Goal: Task Accomplishment & Management: Use online tool/utility

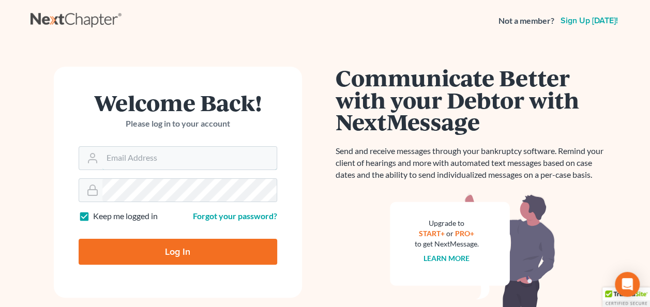
type input "edvanmorlan@gmail.com"
click at [156, 252] on input "Log In" at bounding box center [178, 252] width 199 height 26
type input "Thinking..."
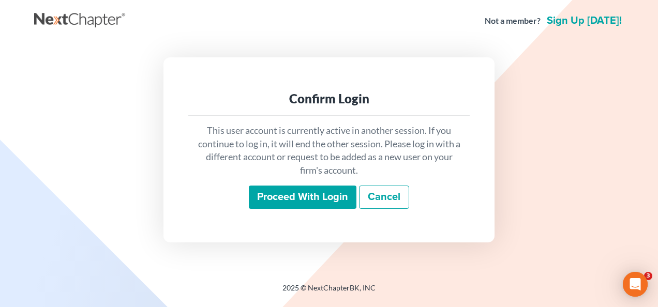
click at [302, 195] on input "Proceed with login" at bounding box center [303, 198] width 108 height 24
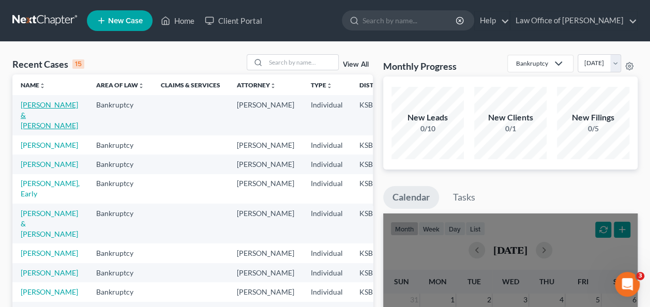
click at [39, 107] on link "[PERSON_NAME] & [PERSON_NAME]" at bounding box center [49, 114] width 57 height 29
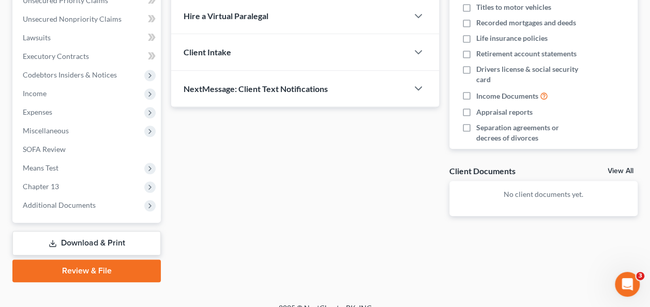
scroll to position [252, 0]
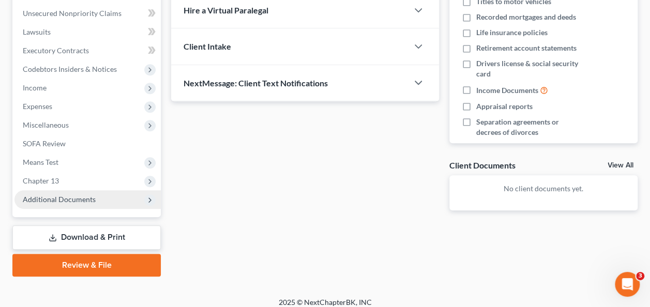
click at [71, 199] on span "Additional Documents" at bounding box center [59, 199] width 73 height 9
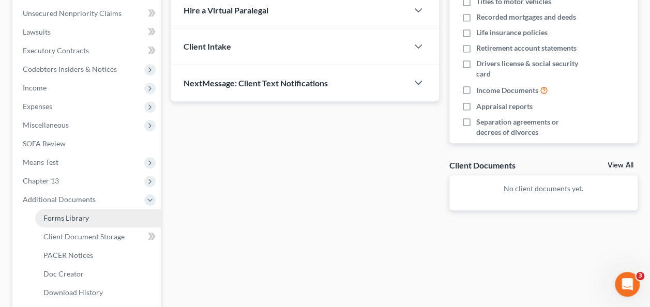
click at [76, 216] on span "Forms Library" at bounding box center [66, 218] width 46 height 9
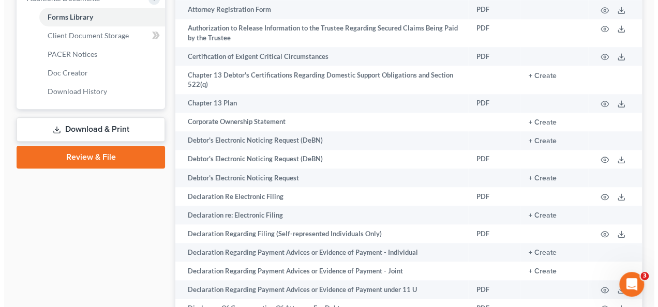
scroll to position [457, 0]
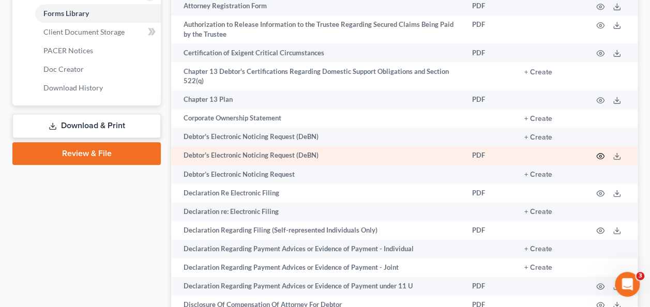
click at [599, 156] on icon "button" at bounding box center [600, 156] width 8 height 8
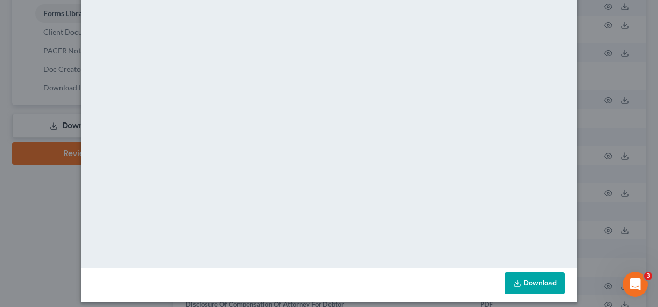
scroll to position [125, 0]
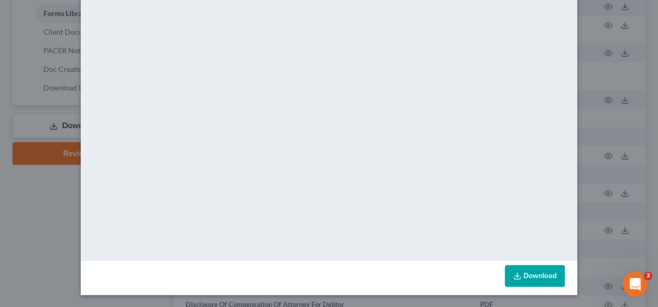
click at [537, 279] on link "Download" at bounding box center [535, 276] width 60 height 22
click at [530, 273] on link "Download" at bounding box center [535, 276] width 60 height 22
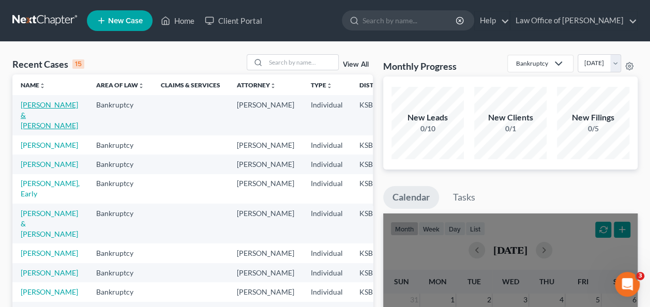
click at [40, 106] on link "Stallsworth, Rickey & Cheryl" at bounding box center [49, 114] width 57 height 29
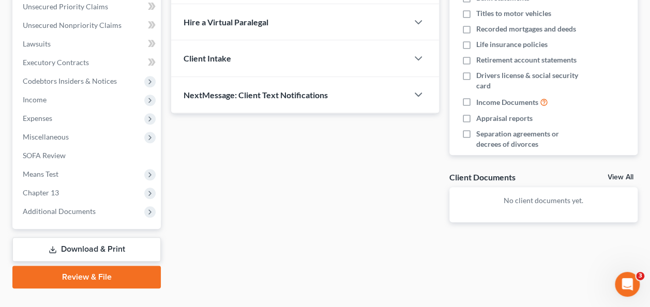
scroll to position [257, 0]
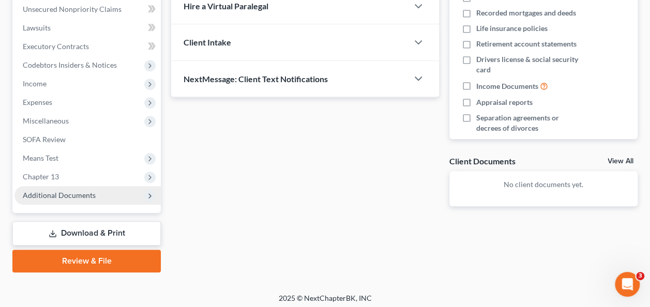
click at [49, 196] on span "Additional Documents" at bounding box center [59, 195] width 73 height 9
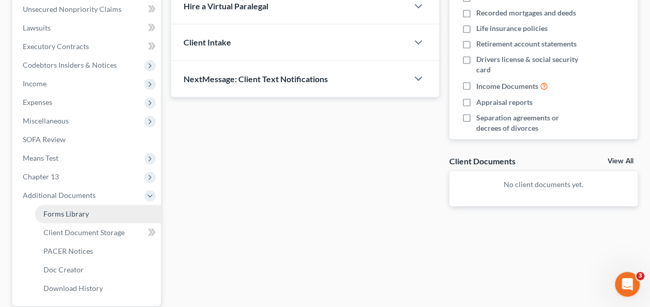
click at [59, 212] on span "Forms Library" at bounding box center [66, 214] width 46 height 9
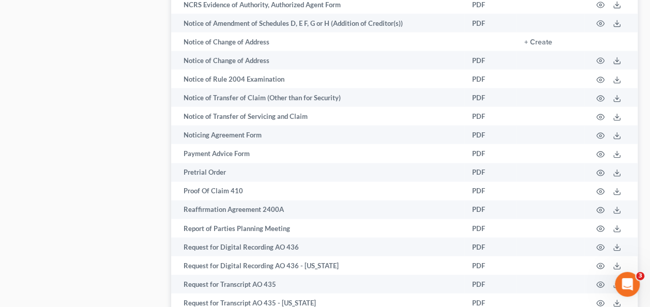
scroll to position [983, 0]
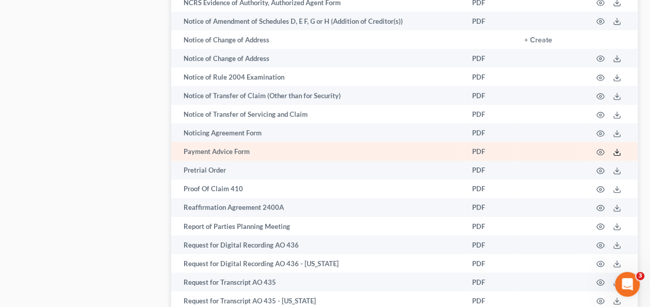
click at [616, 152] on icon at bounding box center [617, 152] width 8 height 8
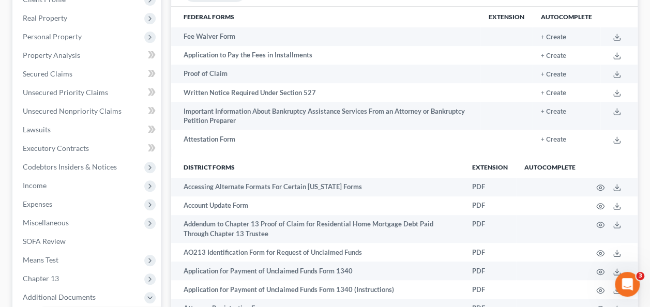
scroll to position [0, 0]
